Goal: Transaction & Acquisition: Obtain resource

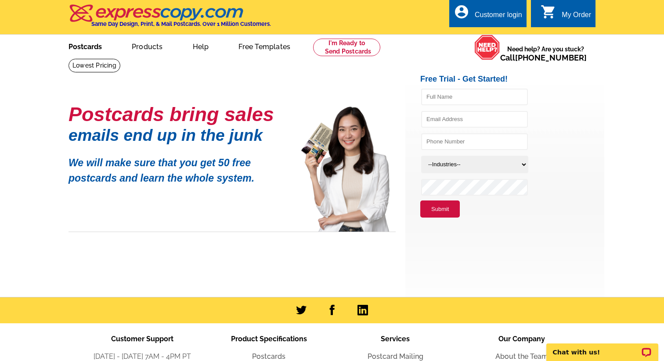
click at [90, 51] on link "Postcards" at bounding box center [84, 46] width 61 height 21
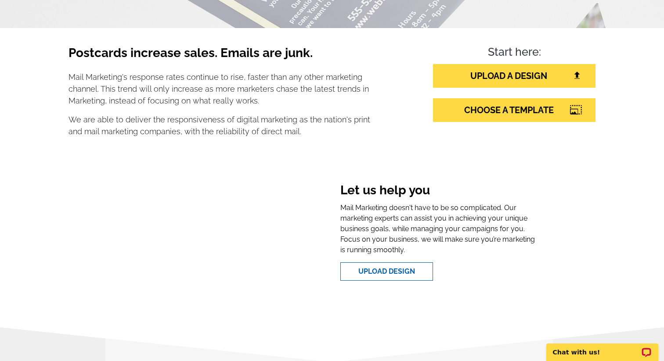
scroll to position [122, 0]
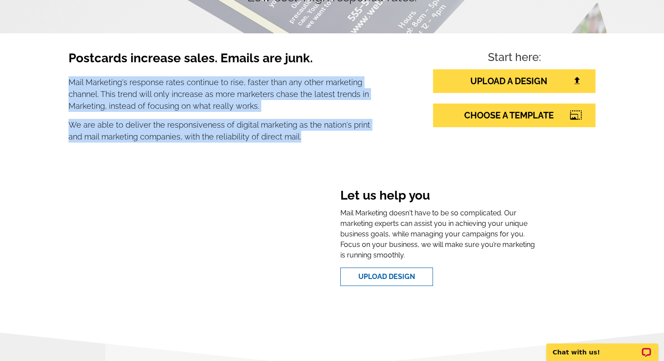
drag, startPoint x: 314, startPoint y: 150, endPoint x: 54, endPoint y: 72, distance: 270.4
click at [54, 72] on div "Postcards increase sales. Emails are junk. Mail Marketing's response rates cont…" at bounding box center [332, 163] width 562 height 260
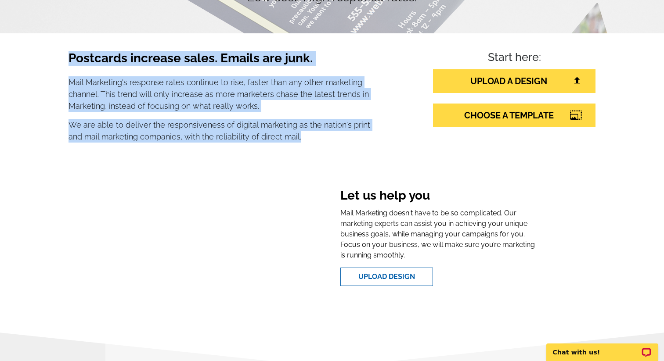
drag, startPoint x: 58, startPoint y: 50, endPoint x: 292, endPoint y: 156, distance: 257.9
click at [292, 158] on div "Postcards increase sales. Emails are junk. Mail Marketing's response rates cont…" at bounding box center [332, 163] width 562 height 260
click at [292, 156] on section "Postcards increase sales. Emails are junk. Mail Marketing's response rates cont…" at bounding box center [332, 101] width 527 height 137
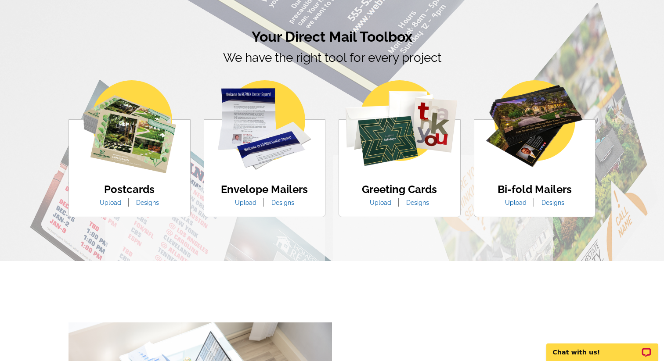
scroll to position [501, 0]
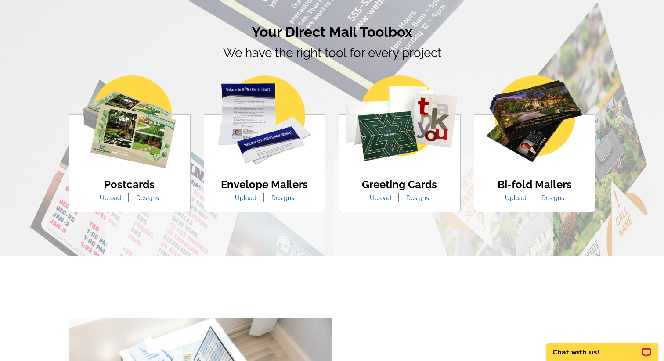
click at [144, 195] on link "Designs" at bounding box center [148, 198] width 36 height 7
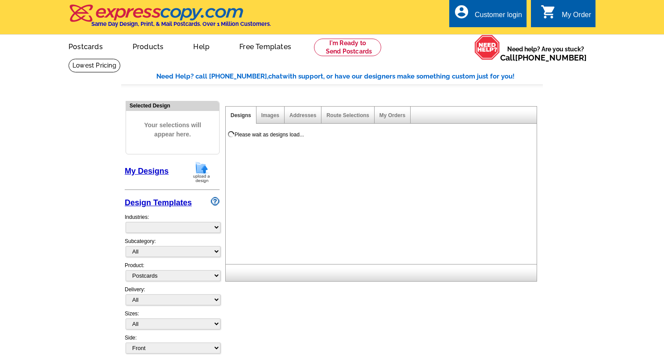
select select "1"
select select "971"
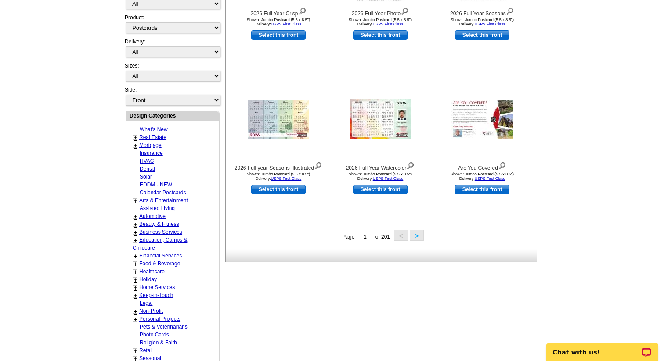
scroll to position [213, 0]
